Goal: Task Accomplishment & Management: Complete application form

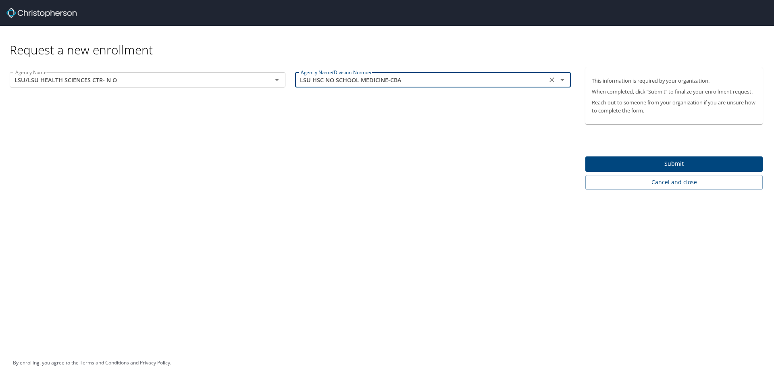
click at [565, 82] on icon "Open" at bounding box center [563, 80] width 10 height 10
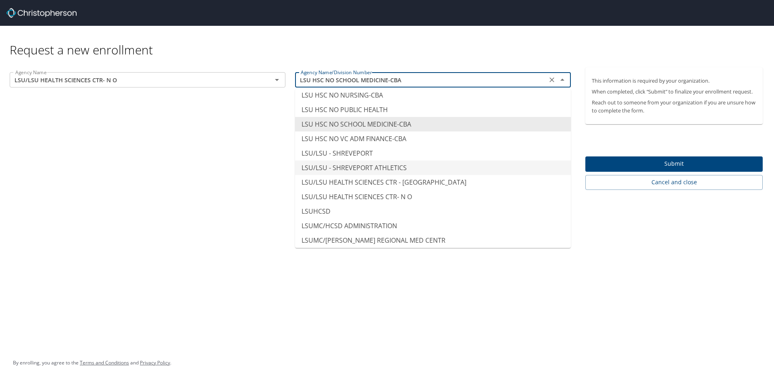
scroll to position [3960, 0]
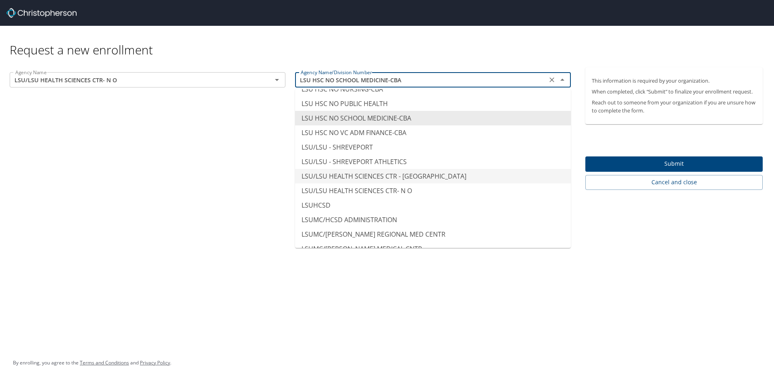
click at [400, 175] on li "LSU/LSU HEALTH SCIENCES CTR - SHREVEPORT" at bounding box center [433, 176] width 276 height 15
type input "LSU/LSU HEALTH SCIENCES CTR - SHREVEPORT"
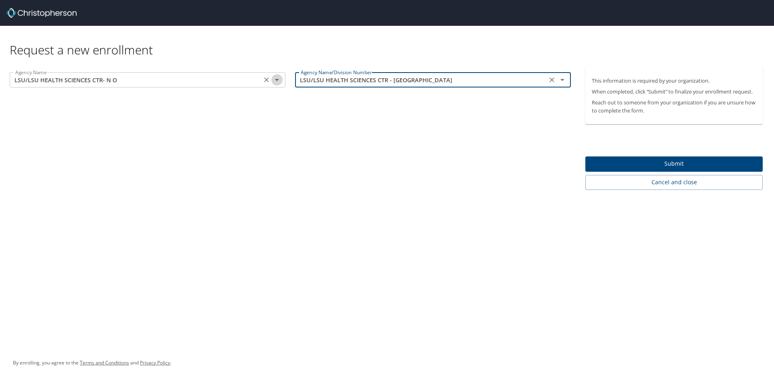
click at [282, 79] on icon "Open" at bounding box center [277, 80] width 10 height 10
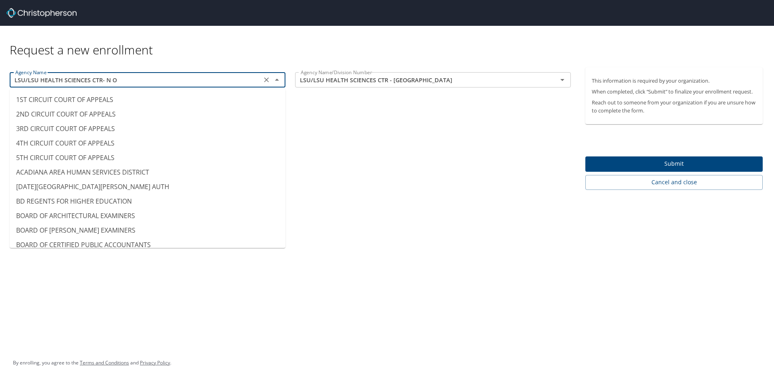
scroll to position [3926, 0]
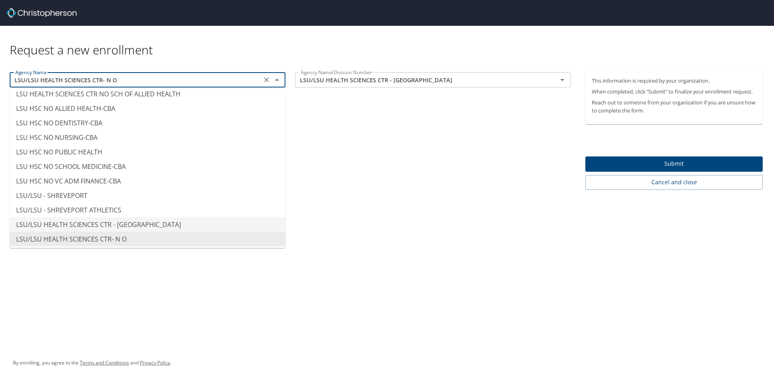
click at [204, 219] on li "LSU/LSU HEALTH SCIENCES CTR - SHREVEPORT" at bounding box center [148, 224] width 276 height 15
type input "LSU/LSU HEALTH SCIENCES CTR - SHREVEPORT"
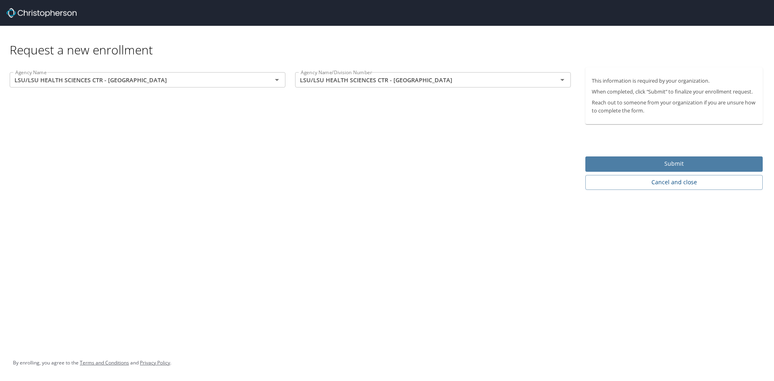
click at [649, 161] on span "Submit" at bounding box center [674, 164] width 165 height 10
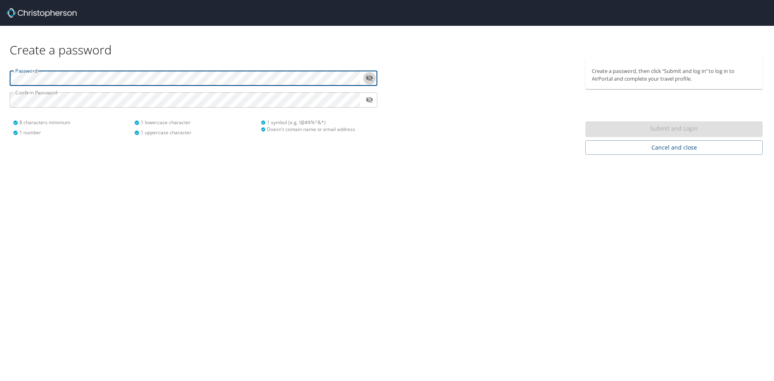
click at [370, 80] on icon "toggle password visibility" at bounding box center [369, 78] width 7 height 6
click at [0, 79] on div "Password ​ Confirm Password ​ 8 characters minimum 1 number 1 lowercase charact…" at bounding box center [193, 106] width 387 height 97
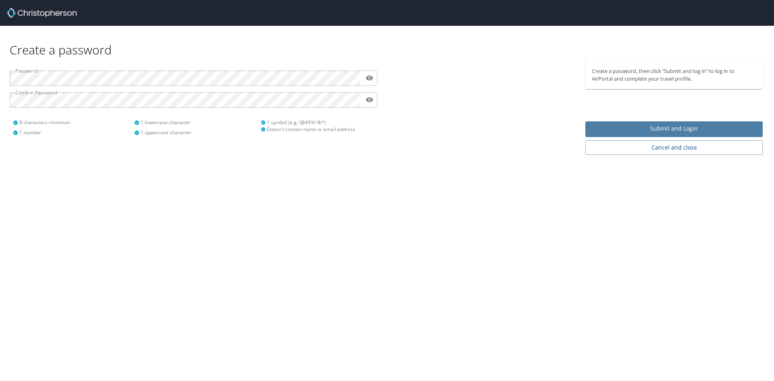
click at [713, 131] on span "Submit and Login" at bounding box center [674, 129] width 165 height 10
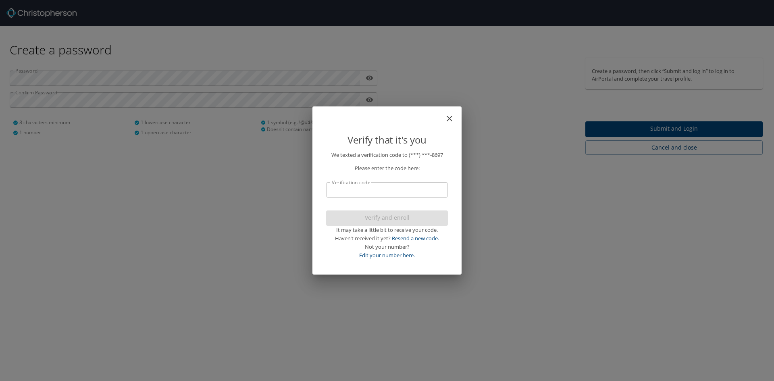
click at [347, 192] on input "Verification code" at bounding box center [387, 189] width 122 height 15
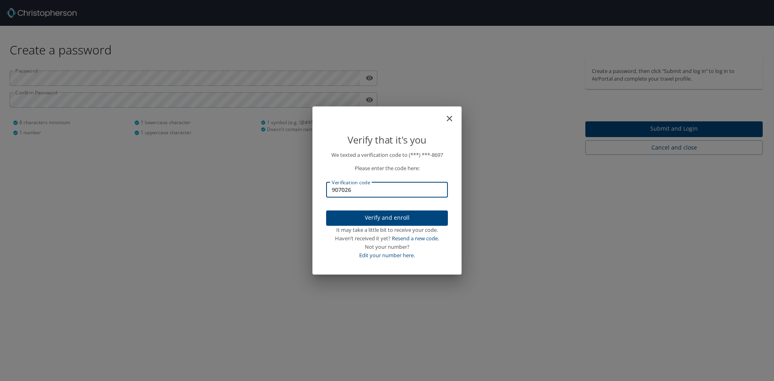
type input "907026"
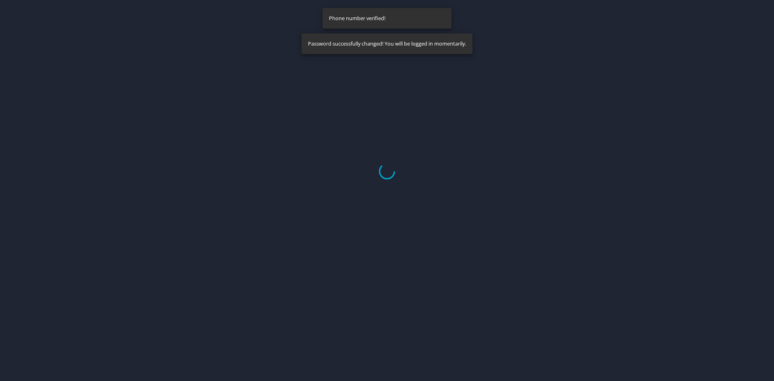
select select "US"
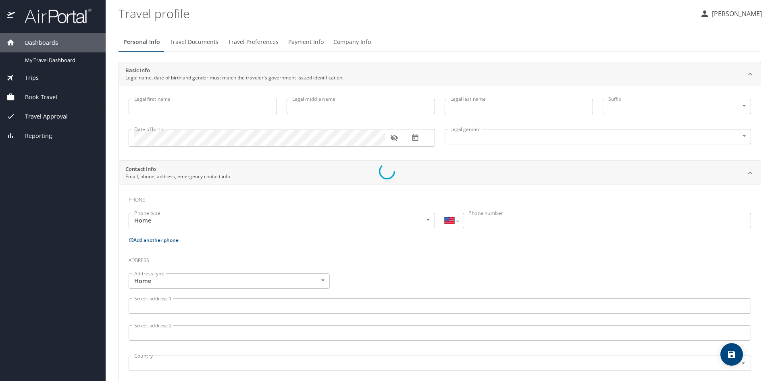
type input "Milka"
type input "Perovic"
type input "Female"
select select "US"
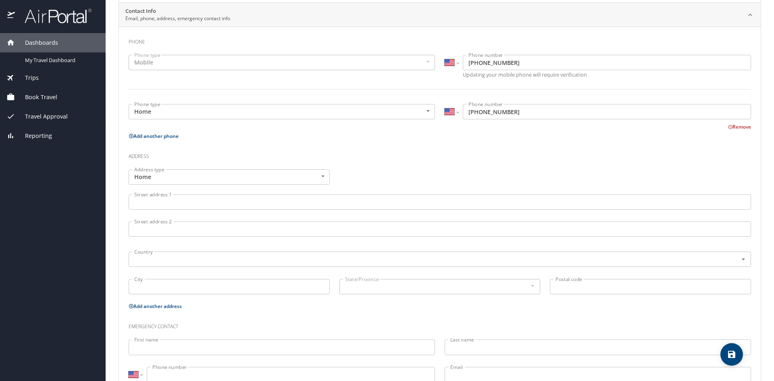
scroll to position [161, 0]
click at [227, 197] on input "Street address 1" at bounding box center [440, 198] width 623 height 15
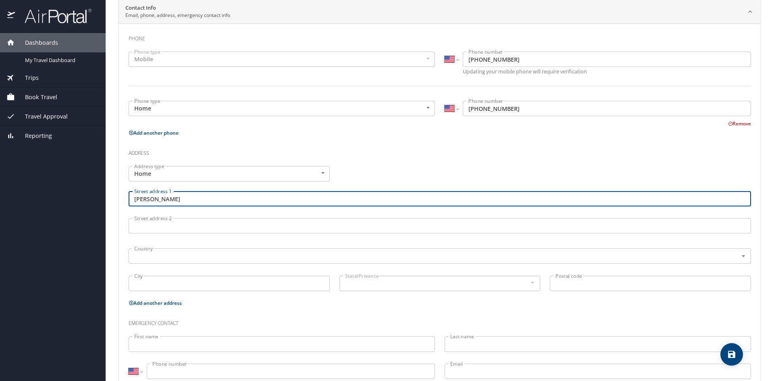
click at [136, 203] on input "Levin Ln" at bounding box center [440, 198] width 623 height 15
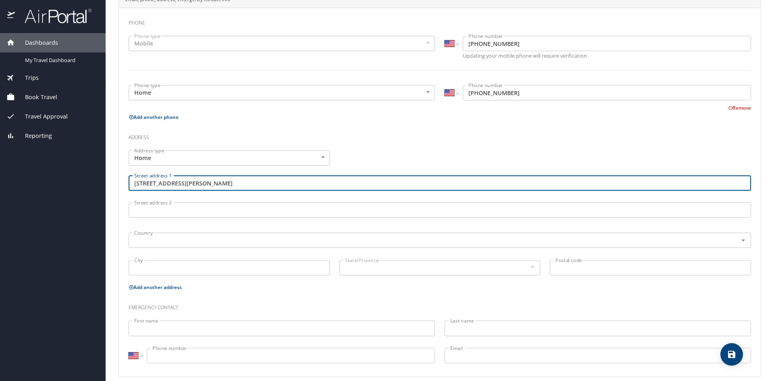
scroll to position [186, 0]
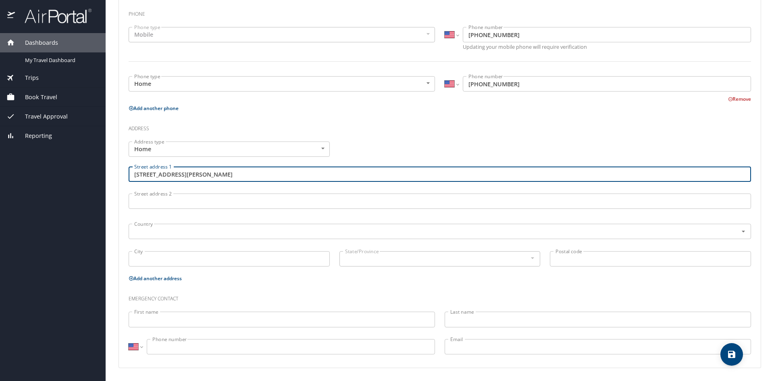
type input "313 Levin Ln"
click at [162, 255] on input "City" at bounding box center [229, 258] width 201 height 15
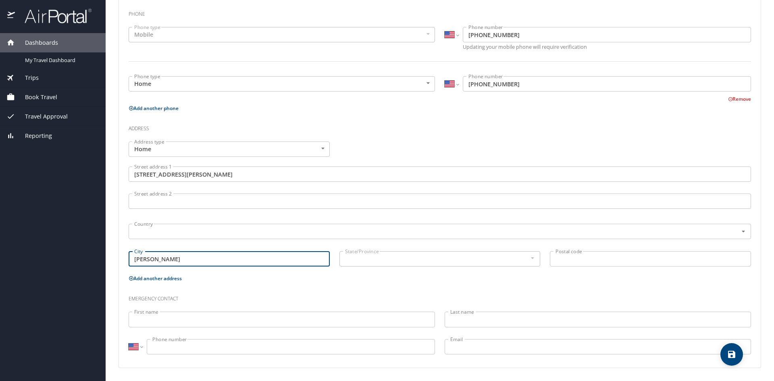
type input "Shreve"
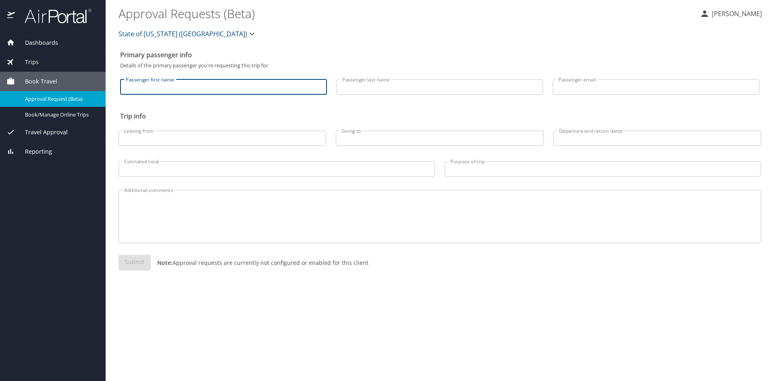
click at [144, 90] on input "Passenger first name" at bounding box center [223, 86] width 207 height 15
type input "Milka"
click at [644, 88] on input "Passenger email" at bounding box center [656, 86] width 207 height 15
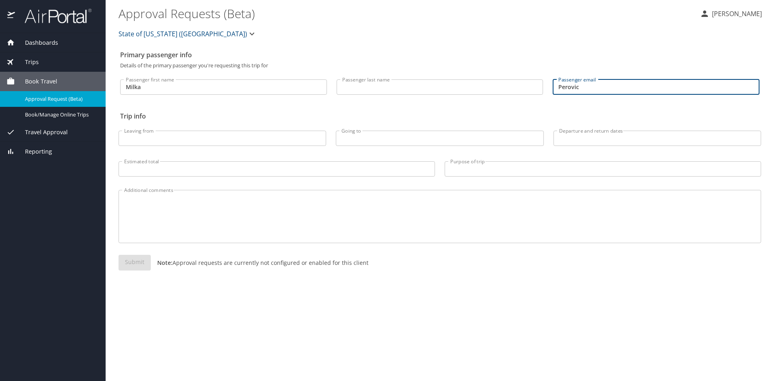
type input "Perovic"
click at [281, 140] on input "Leaving from" at bounding box center [223, 138] width 208 height 15
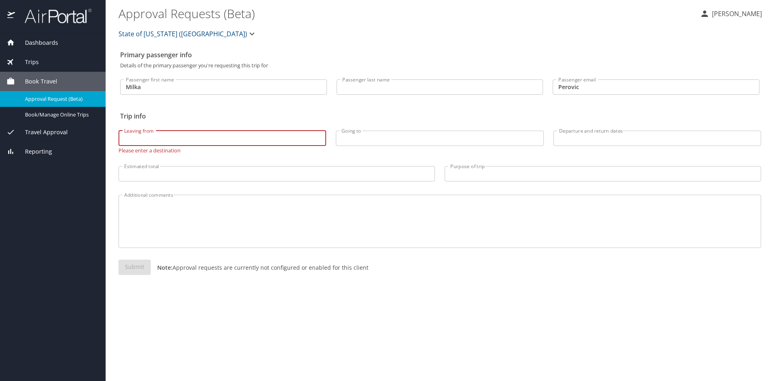
click at [46, 129] on span "Travel Approval" at bounding box center [41, 132] width 53 height 9
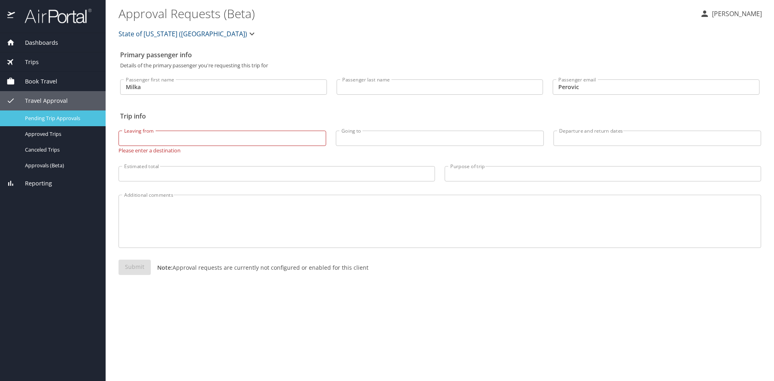
click at [56, 123] on div "Pending Trip Approvals" at bounding box center [52, 118] width 93 height 9
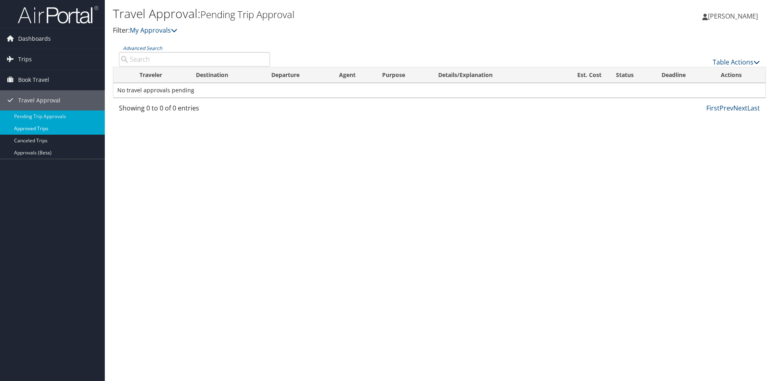
click at [37, 130] on link "Approved Trips" at bounding box center [52, 129] width 105 height 12
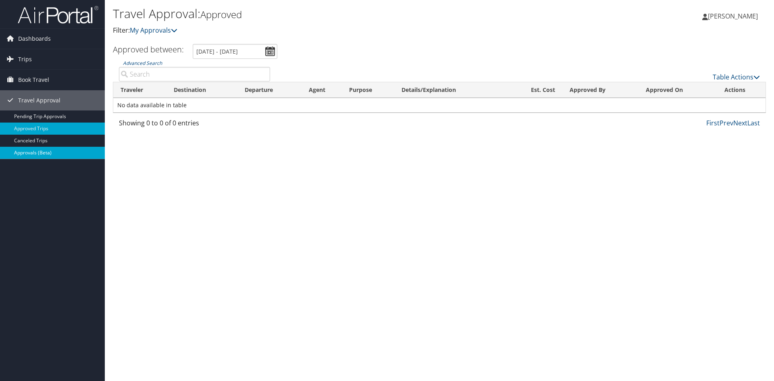
click at [32, 151] on link "Approvals (Beta)" at bounding box center [52, 153] width 105 height 12
